Goal: Find contact information: Find contact information

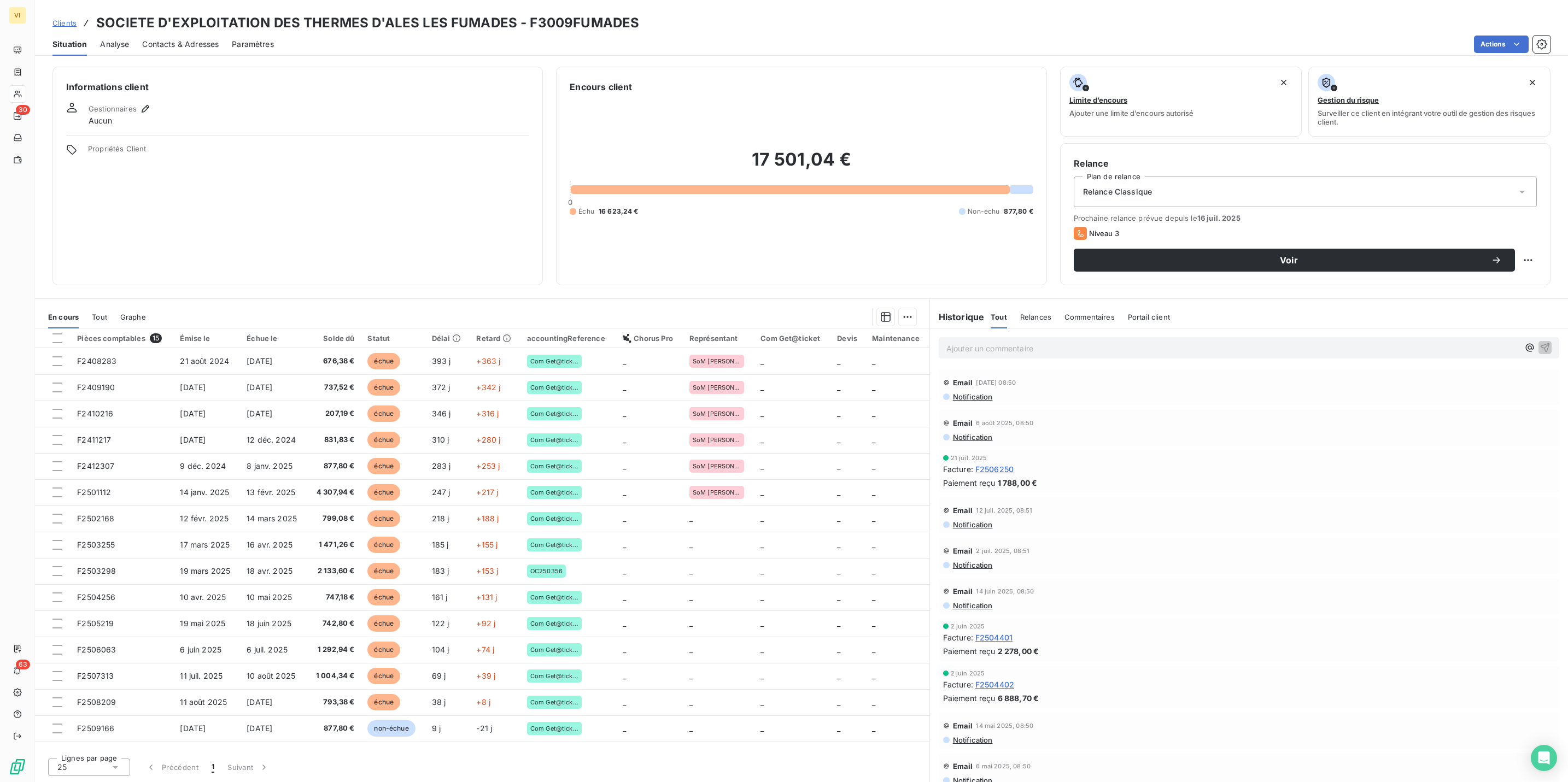
scroll to position [328, 0]
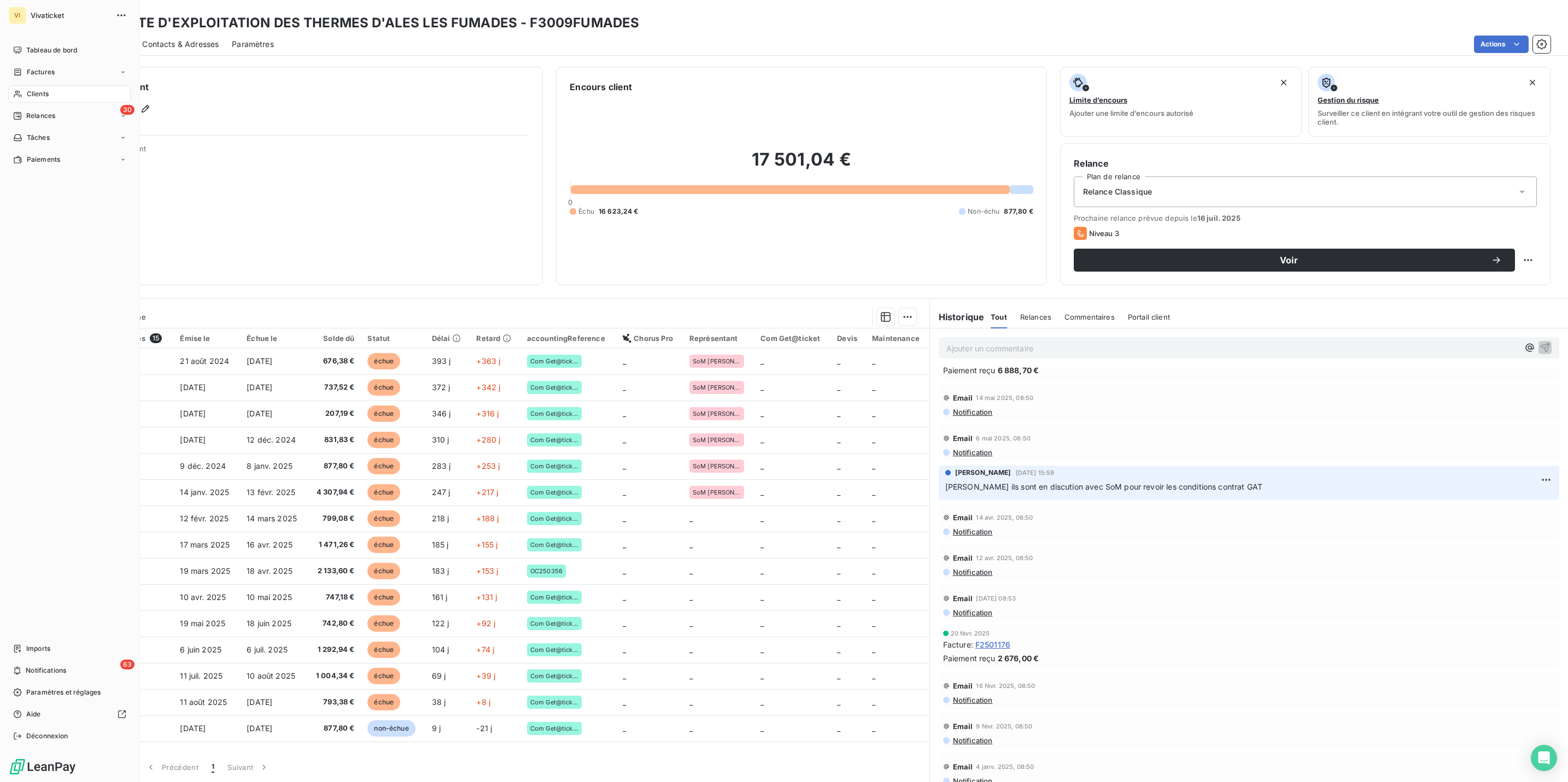
click at [46, 93] on span "Clients" at bounding box center [38, 93] width 22 height 9
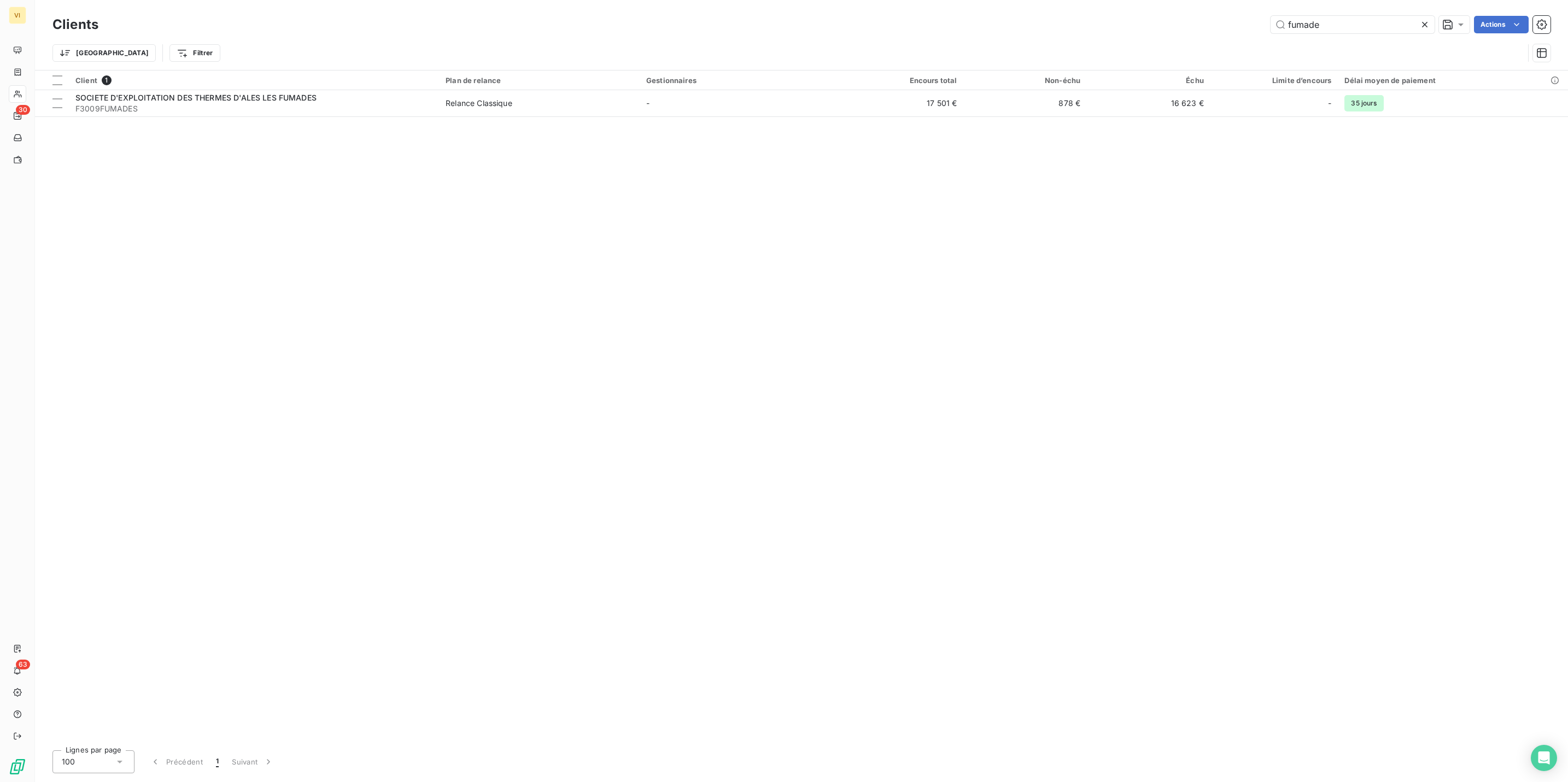
drag, startPoint x: 1346, startPoint y: 28, endPoint x: 1200, endPoint y: 30, distance: 146.0
click at [1200, 30] on div "fumade Actions" at bounding box center [831, 25] width 1439 height 17
type input "MEMORIAL"
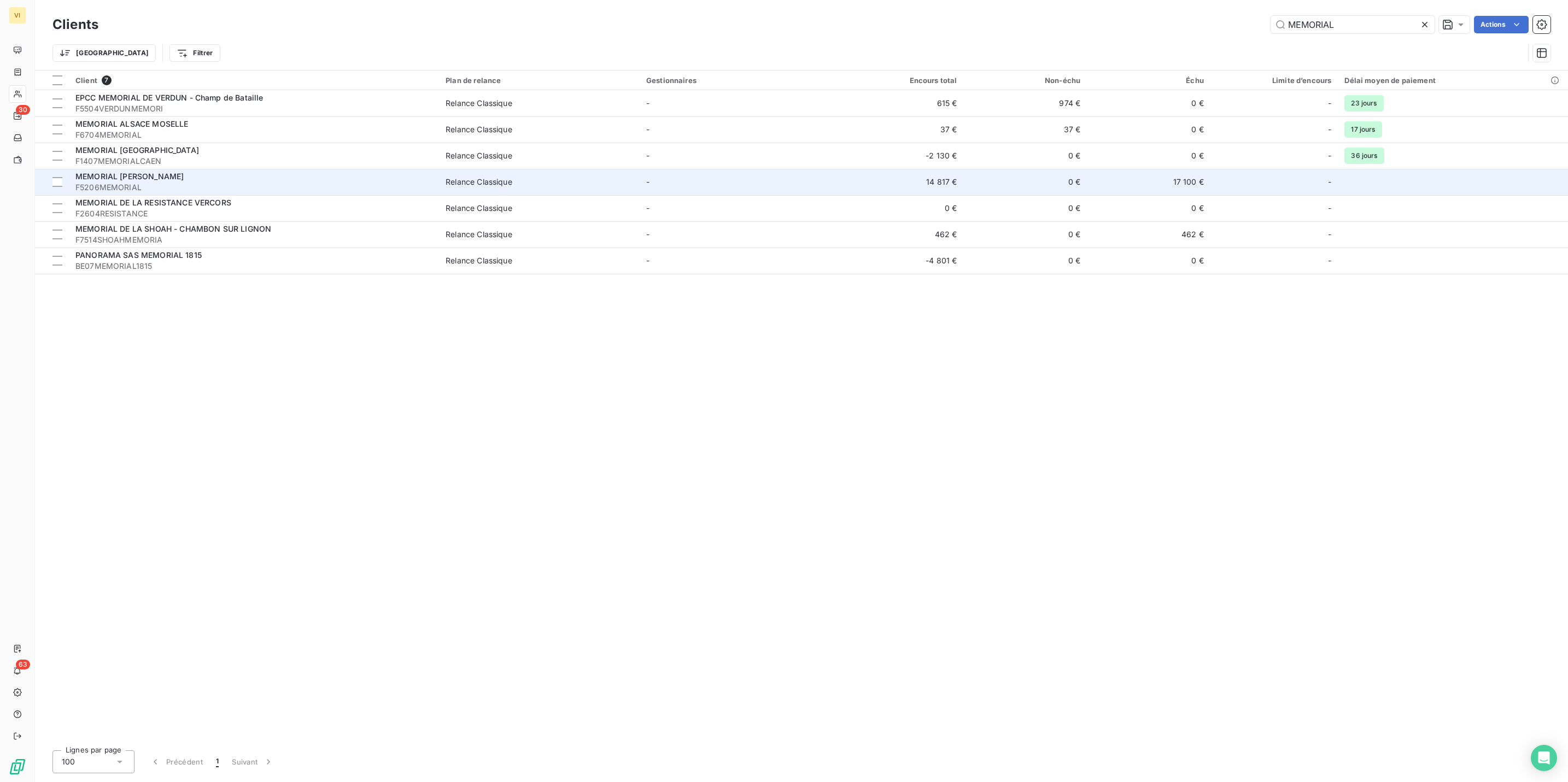
click at [156, 176] on span "MEMORIAL [PERSON_NAME]" at bounding box center [129, 176] width 108 height 9
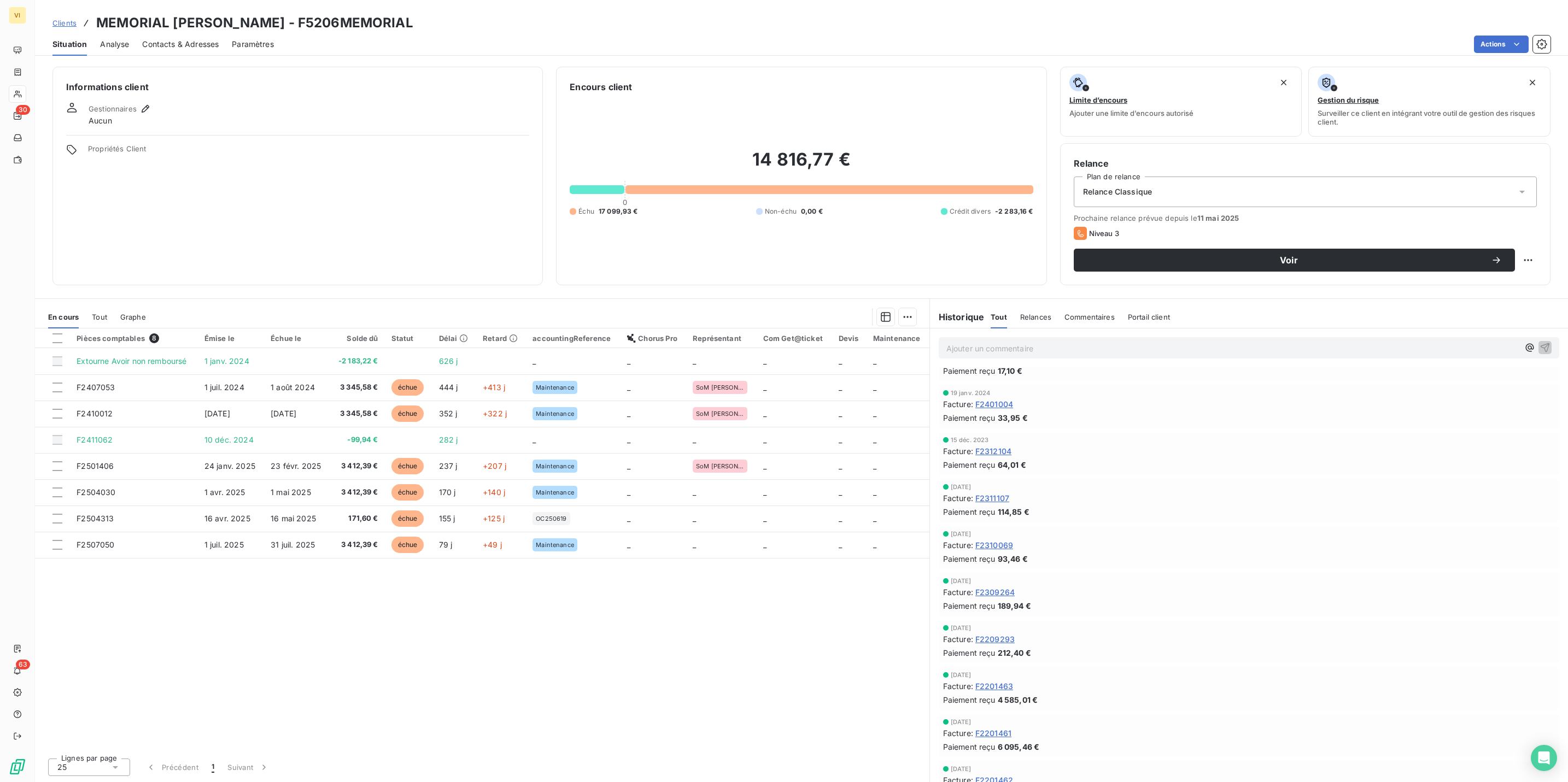
scroll to position [1886, 0]
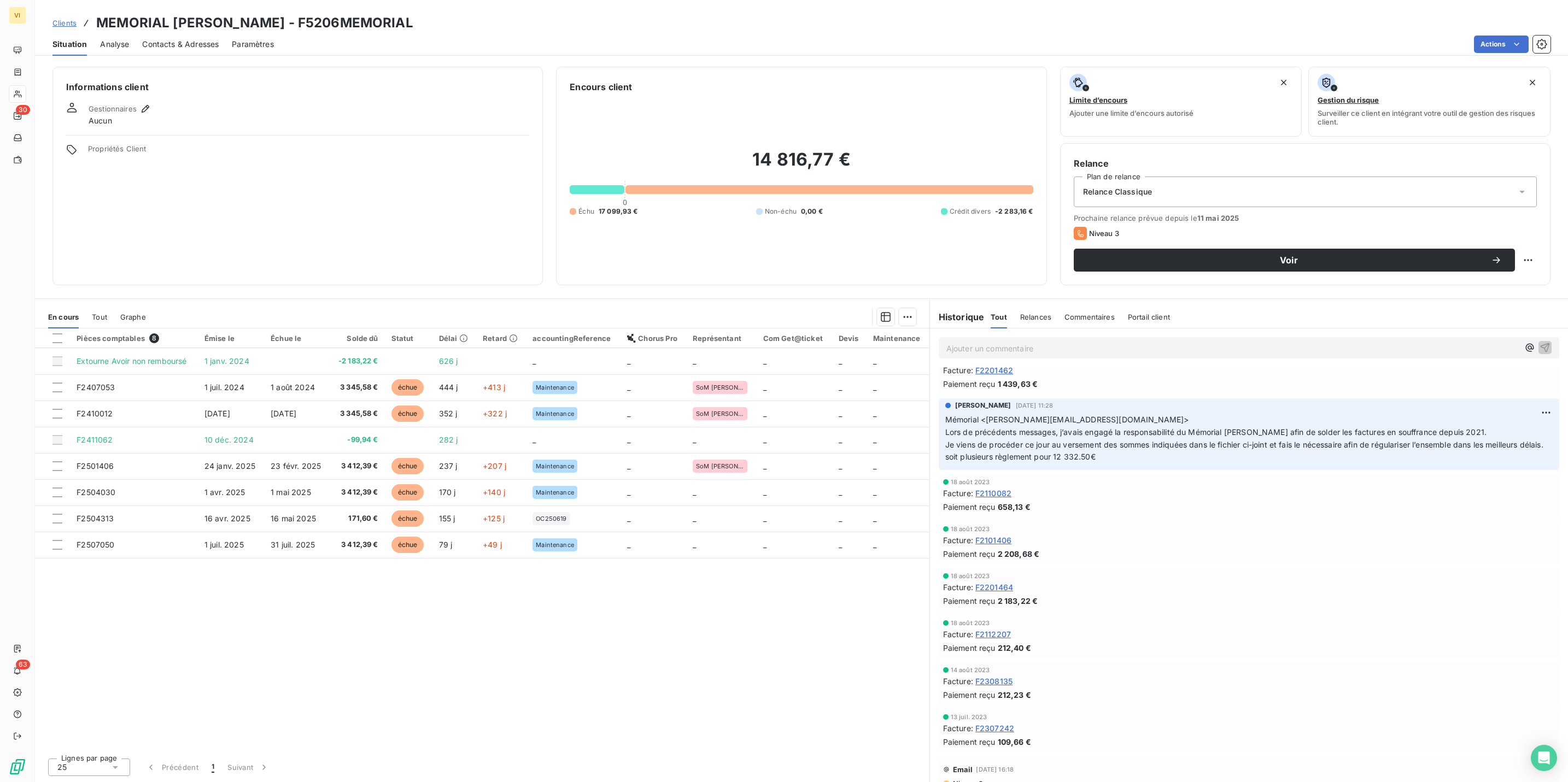
click at [185, 45] on span "Contacts & Adresses" at bounding box center [180, 44] width 76 height 11
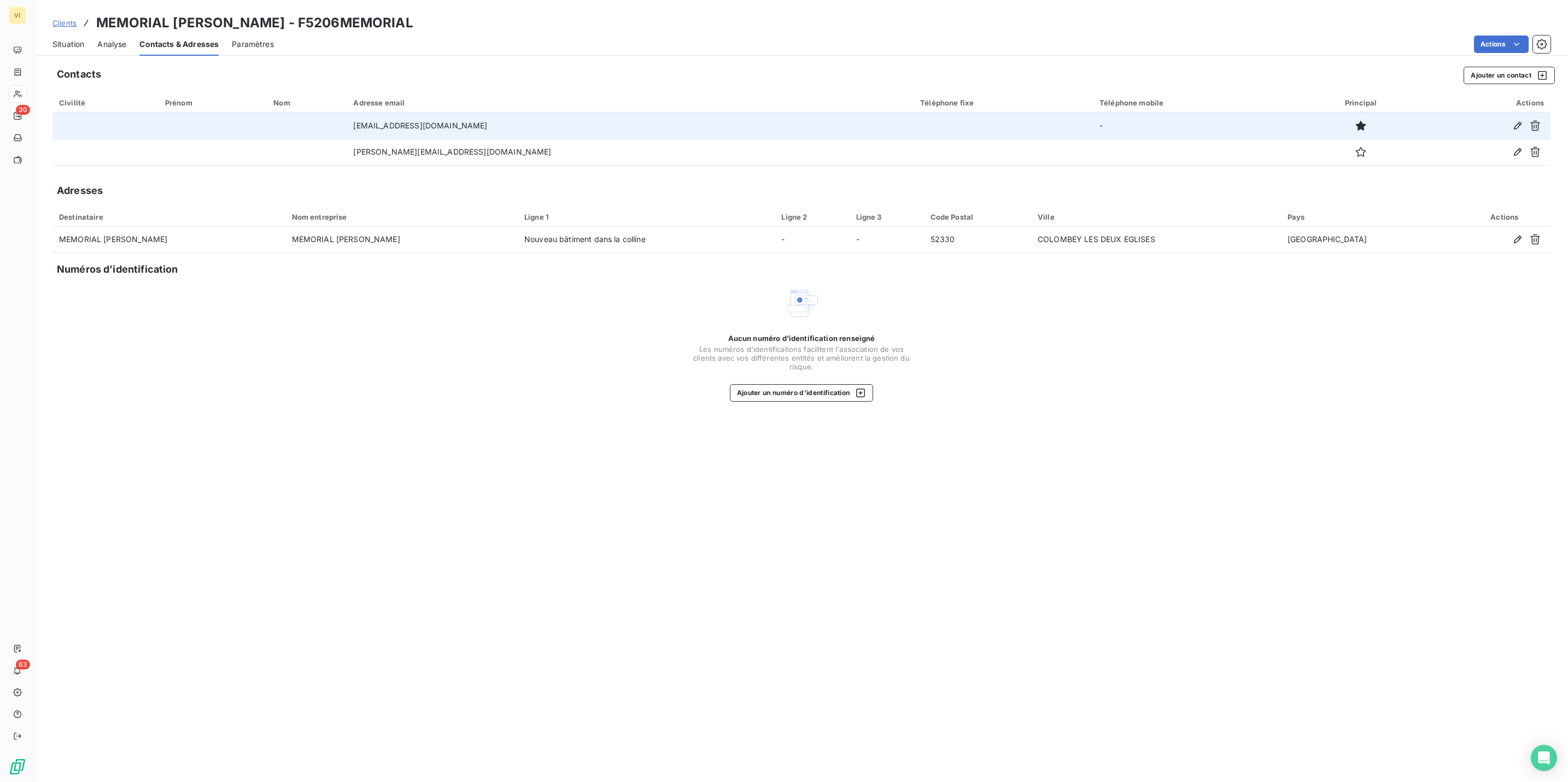
drag, startPoint x: 351, startPoint y: 126, endPoint x: 553, endPoint y: 127, distance: 202.0
click at [553, 127] on td "[EMAIL_ADDRESS][DOMAIN_NAME]" at bounding box center [631, 125] width 567 height 27
drag, startPoint x: 553, startPoint y: 127, endPoint x: 531, endPoint y: 125, distance: 22.1
copy td "[EMAIL_ADDRESS][DOMAIN_NAME]"
